Goal: Transaction & Acquisition: Purchase product/service

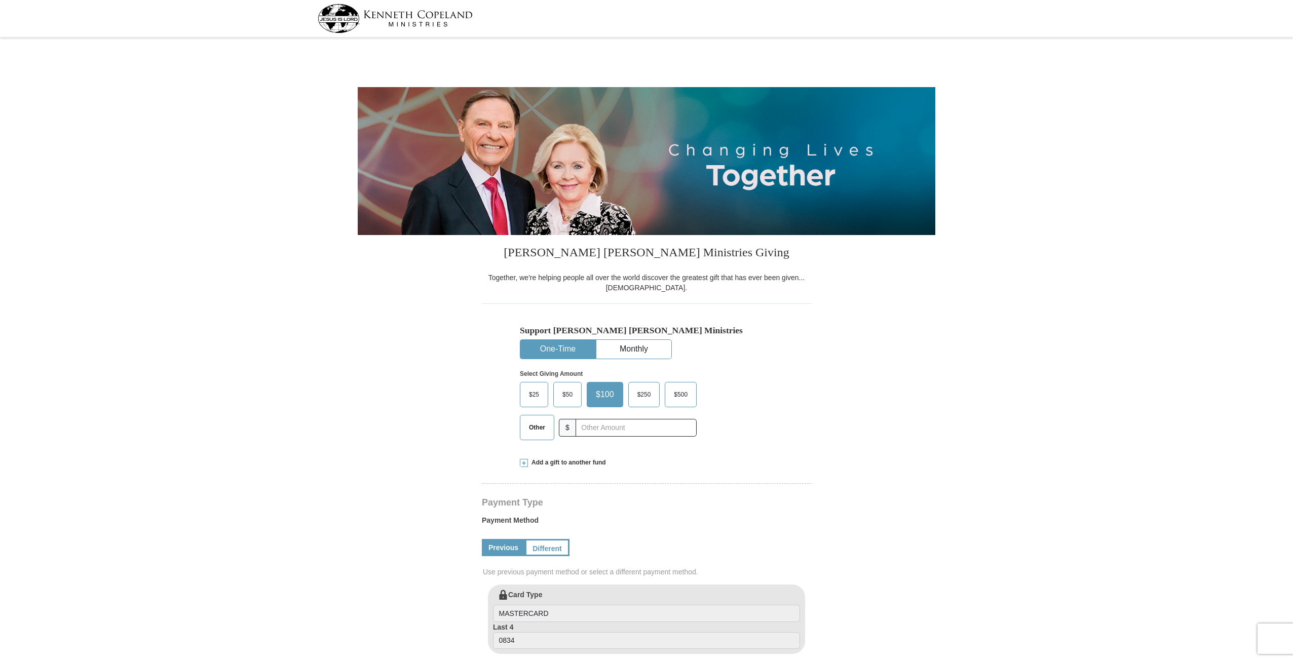
select select "VA"
click at [530, 397] on span "$25" at bounding box center [534, 394] width 20 height 15
click at [0, 0] on input "$25" at bounding box center [0, 0] width 0 height 0
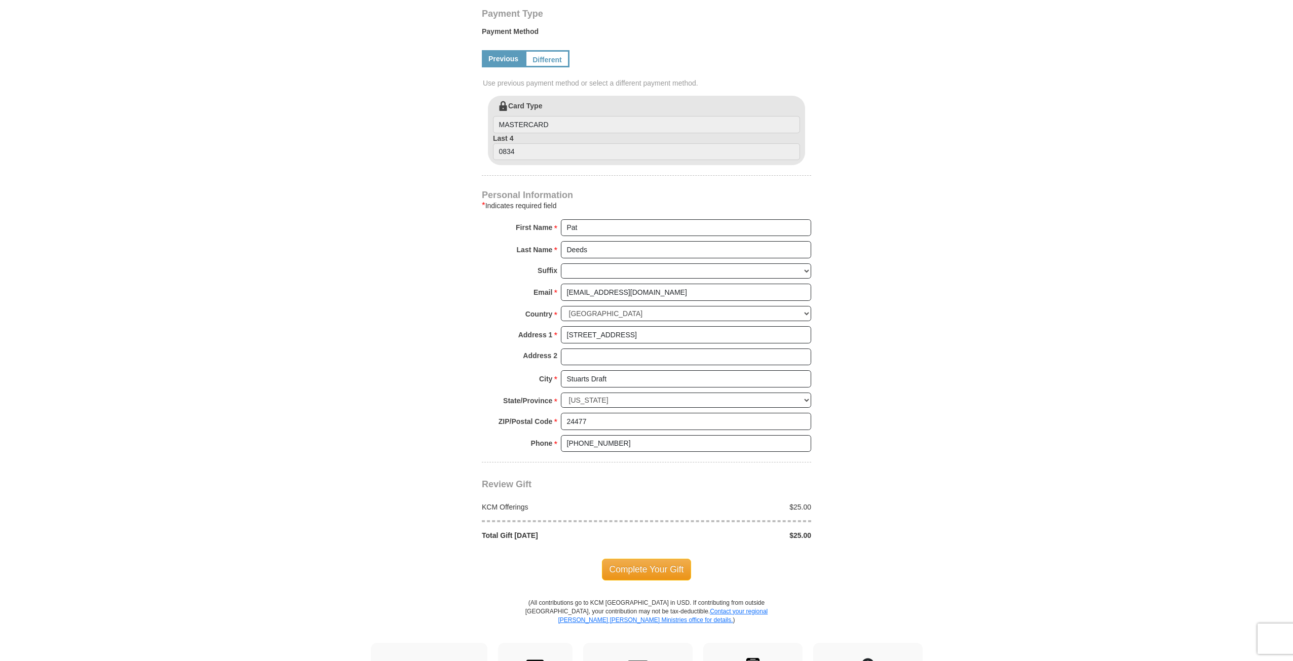
scroll to position [507, 0]
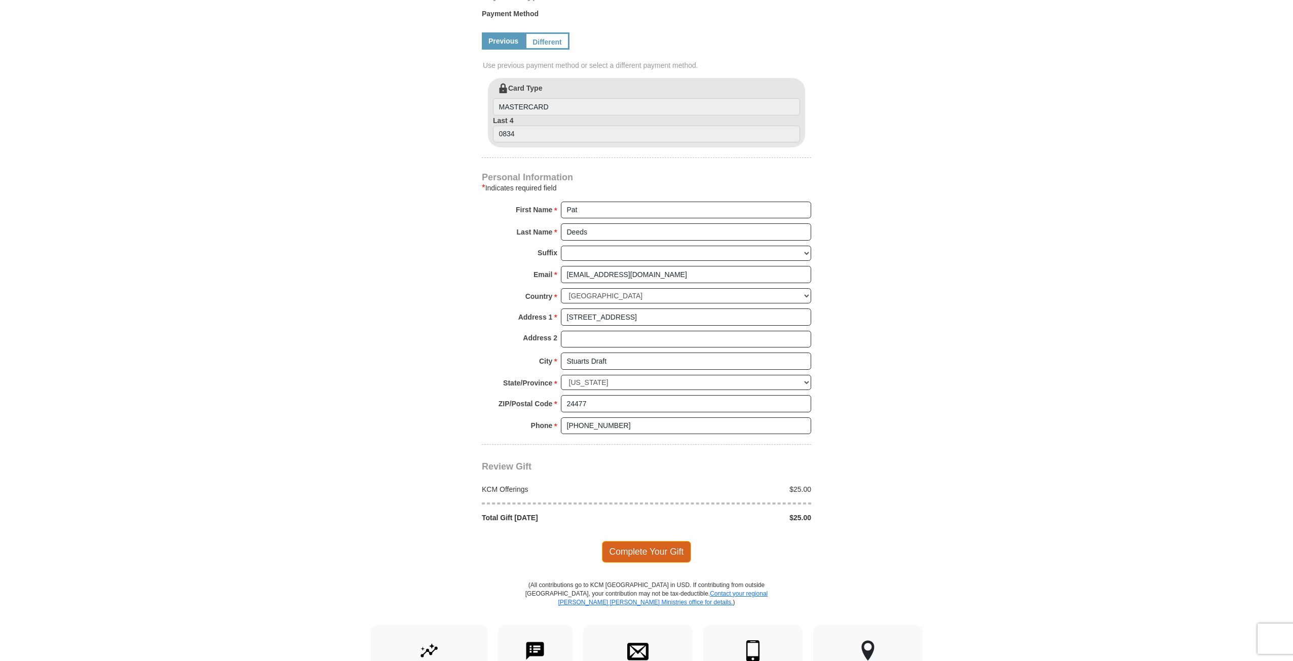
click at [638, 553] on span "Complete Your Gift" at bounding box center [647, 551] width 90 height 21
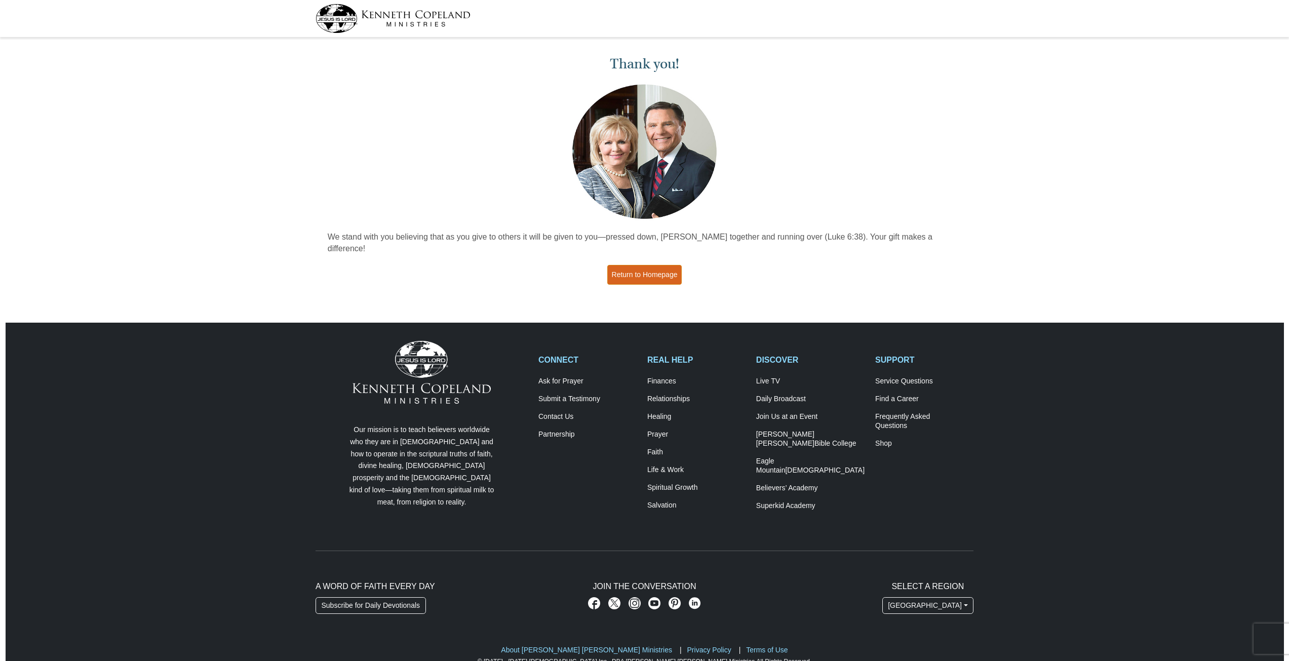
click at [642, 265] on link "Return to Homepage" at bounding box center [644, 275] width 75 height 20
